Goal: Understand process/instructions: Learn how to perform a task or action

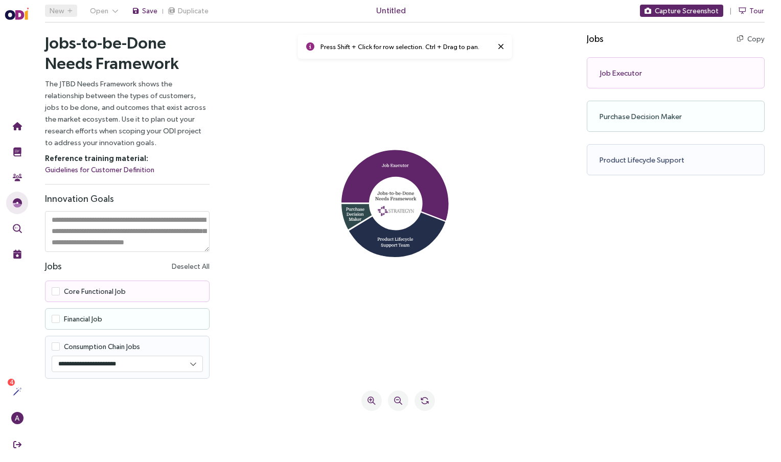
click at [98, 233] on textarea at bounding box center [127, 231] width 165 height 41
click at [113, 217] on textarea at bounding box center [127, 231] width 165 height 41
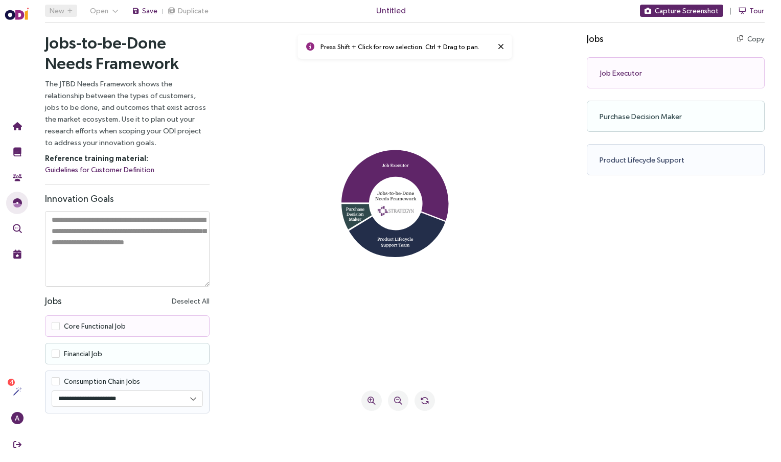
drag, startPoint x: 206, startPoint y: 249, endPoint x: 212, endPoint y: 284, distance: 35.2
click at [212, 284] on div "Jobs-to-be-Done Needs Framework The JTBD Needs Framework shows the relationship…" at bounding box center [405, 238] width 752 height 426
click at [120, 231] on textarea at bounding box center [127, 249] width 165 height 76
click at [56, 325] on span at bounding box center [56, 326] width 8 height 8
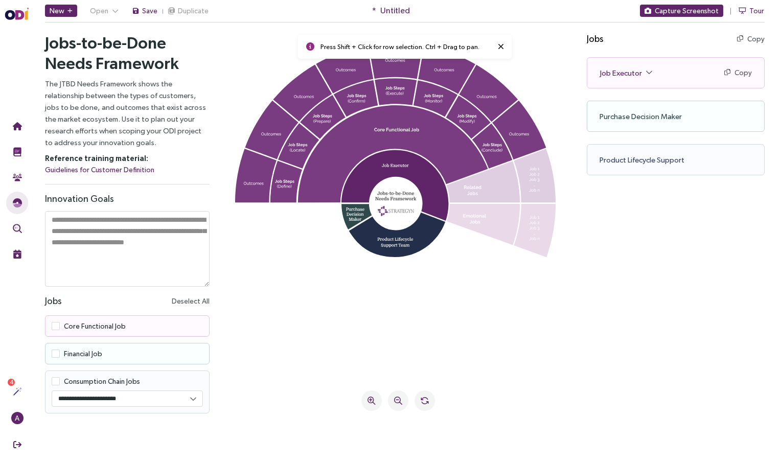
click at [54, 354] on span at bounding box center [56, 354] width 8 height 8
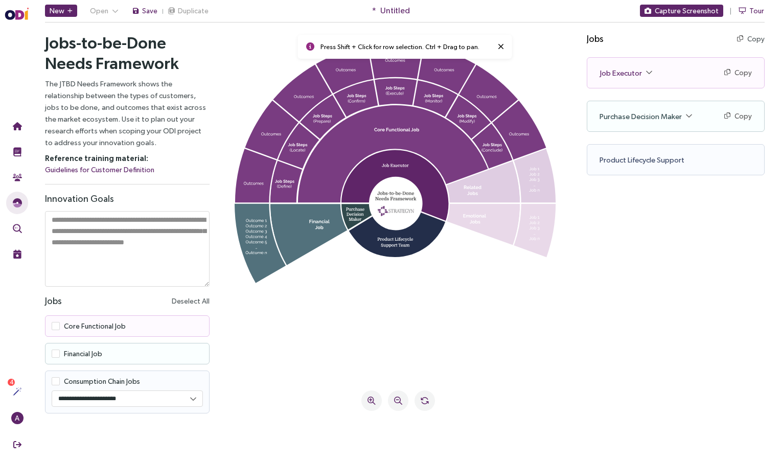
click at [56, 381] on span at bounding box center [56, 381] width 8 height 8
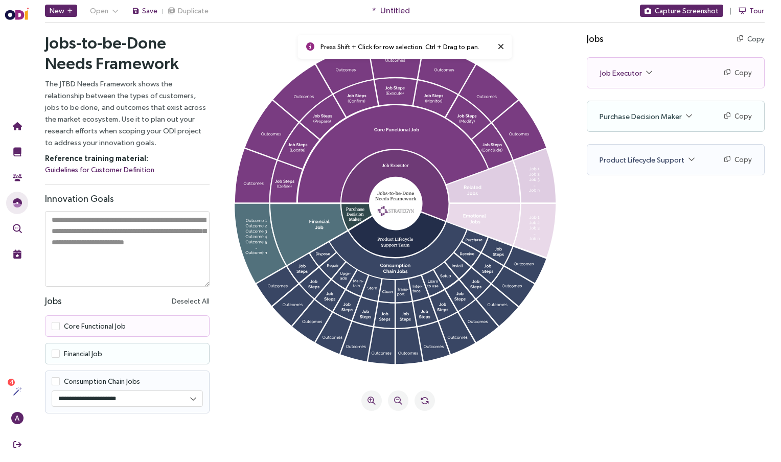
click at [393, 164] on icon at bounding box center [394, 186] width 107 height 72
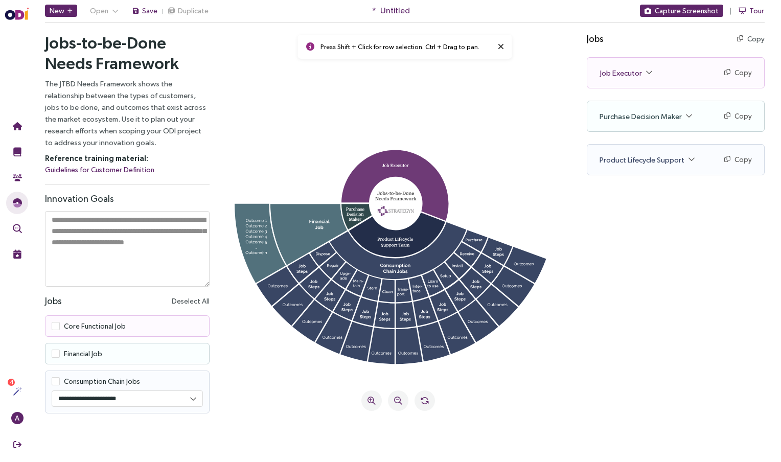
click at [393, 164] on icon at bounding box center [394, 186] width 107 height 72
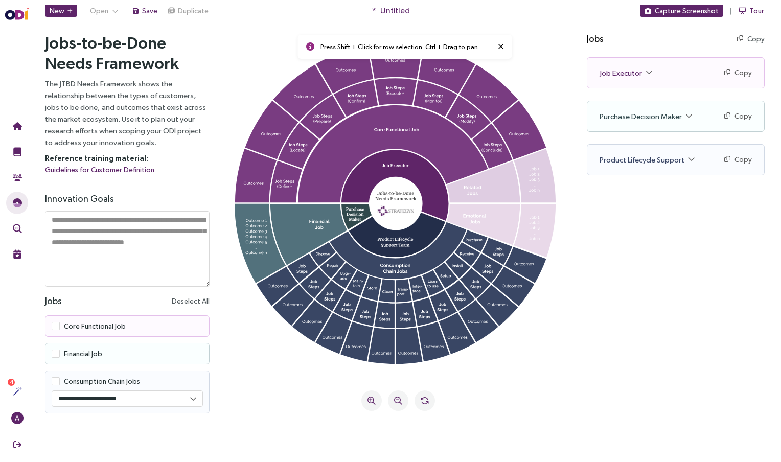
click at [646, 69] on span "Job Executor" at bounding box center [625, 73] width 53 height 12
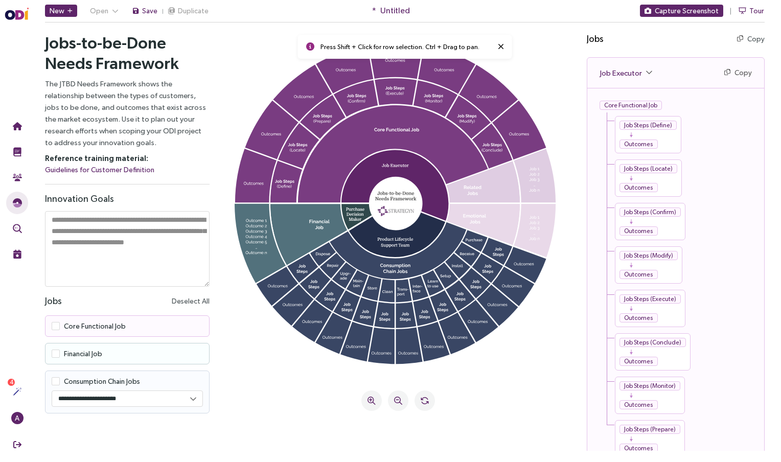
click at [616, 105] on div "Core Functional Job" at bounding box center [630, 105] width 62 height 9
click at [634, 125] on div "Job Steps (Define)" at bounding box center [647, 125] width 57 height 9
click at [634, 150] on div "Job Steps (Define) Outcomes" at bounding box center [648, 134] width 66 height 37
click at [756, 14] on span "Tour" at bounding box center [756, 10] width 15 height 11
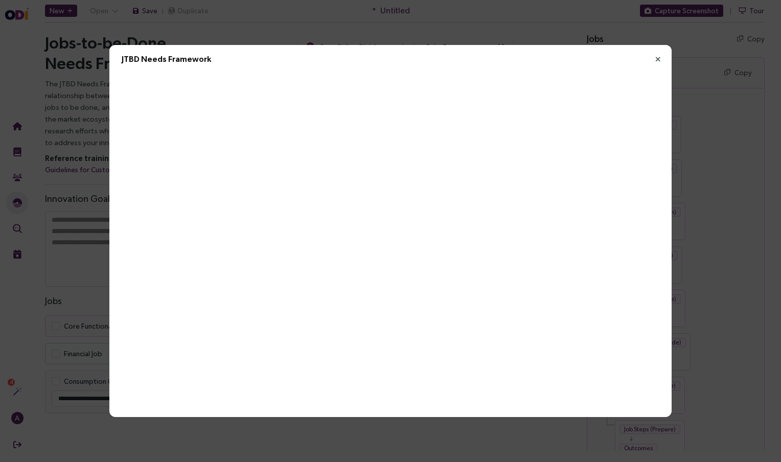
click at [706, 77] on div "JTBD Needs Framework" at bounding box center [390, 231] width 781 height 462
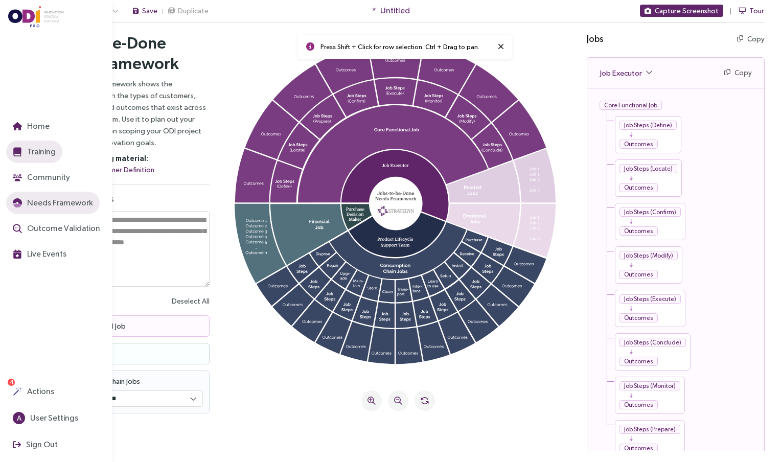
click at [38, 153] on span "Training" at bounding box center [40, 151] width 31 height 13
